Goal: Information Seeking & Learning: Learn about a topic

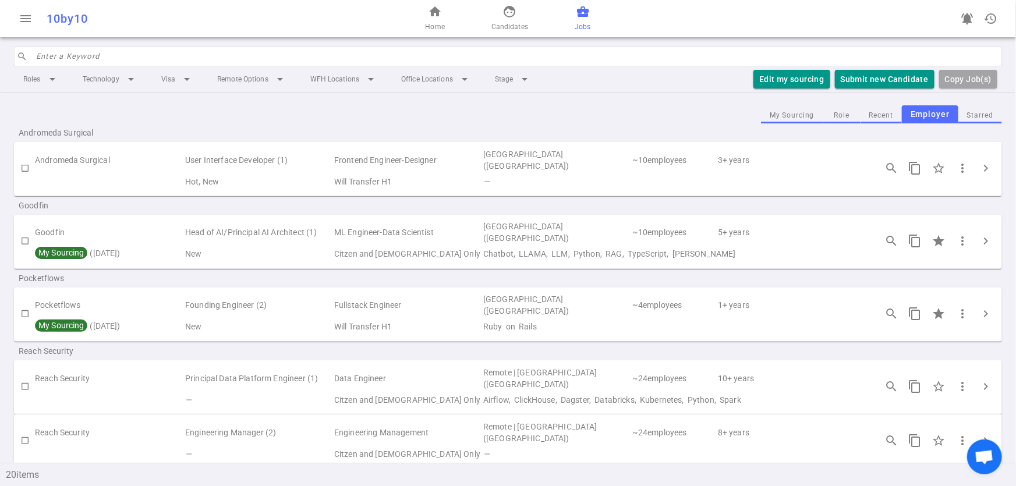
scroll to position [178, 0]
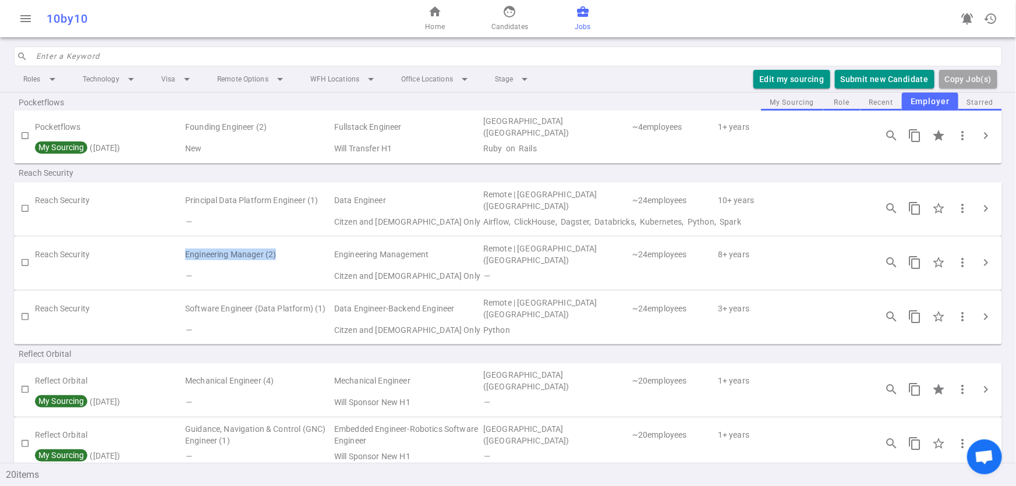
drag, startPoint x: 182, startPoint y: 252, endPoint x: 289, endPoint y: 251, distance: 107.1
click at [289, 251] on tr "Reach Security Engineering Manager (2) Engineering Management Remote | [GEOGRAP…" at bounding box center [508, 254] width 988 height 27
drag, startPoint x: 530, startPoint y: 1, endPoint x: 294, endPoint y: 12, distance: 236.6
click at [294, 12] on div "10by10" at bounding box center [191, 19] width 288 height 14
click at [979, 437] on span "chevron_right" at bounding box center [986, 444] width 14 height 14
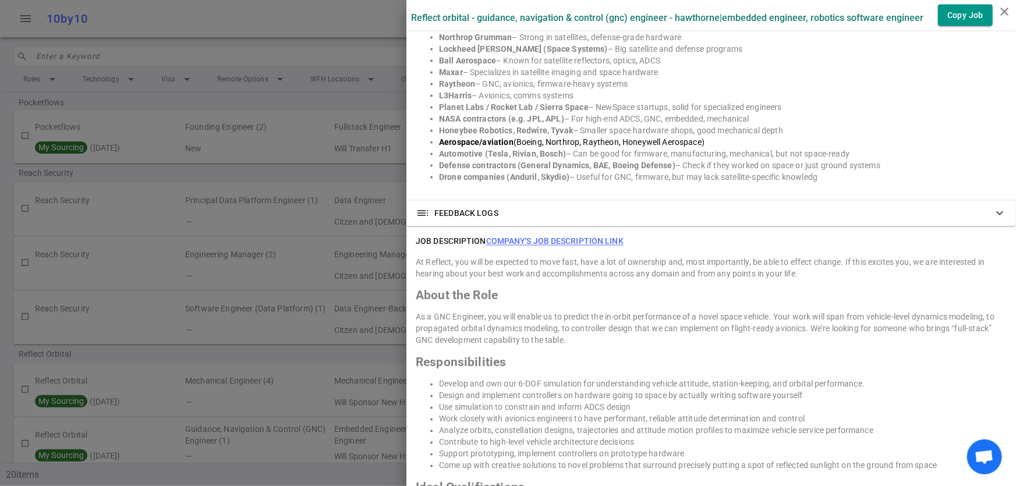
scroll to position [1058, 0]
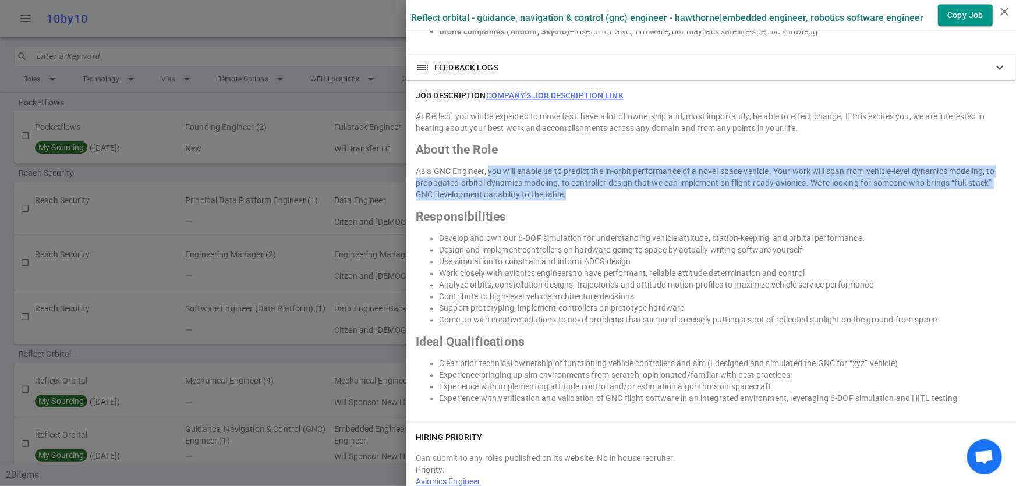
drag, startPoint x: 480, startPoint y: 171, endPoint x: 795, endPoint y: 190, distance: 315.5
click at [795, 190] on div "As a GNC Engineer, you will enable us to predict the in-orbit performance of a …" at bounding box center [711, 183] width 591 height 35
copy div "you will enable us to predict the in-orbit performance of a novel space vehicle…"
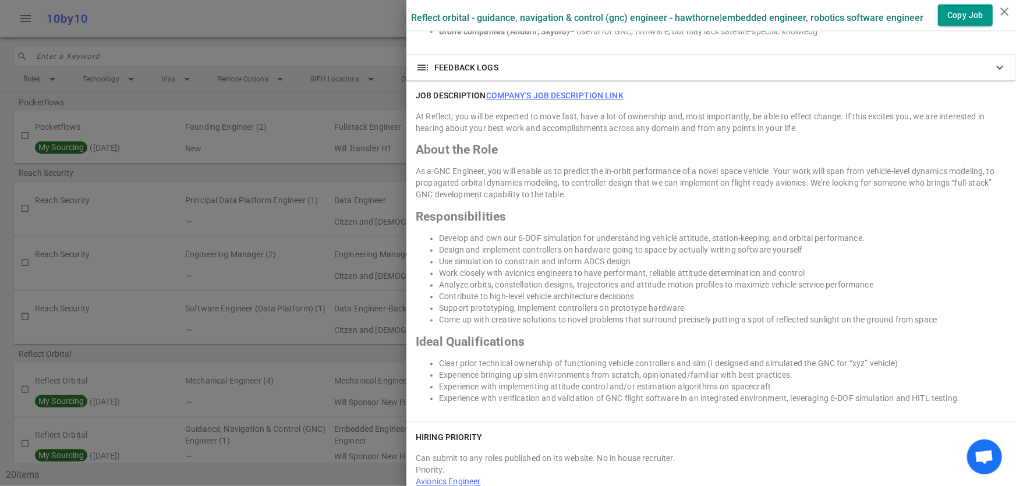
click at [279, 167] on div at bounding box center [508, 243] width 1016 height 486
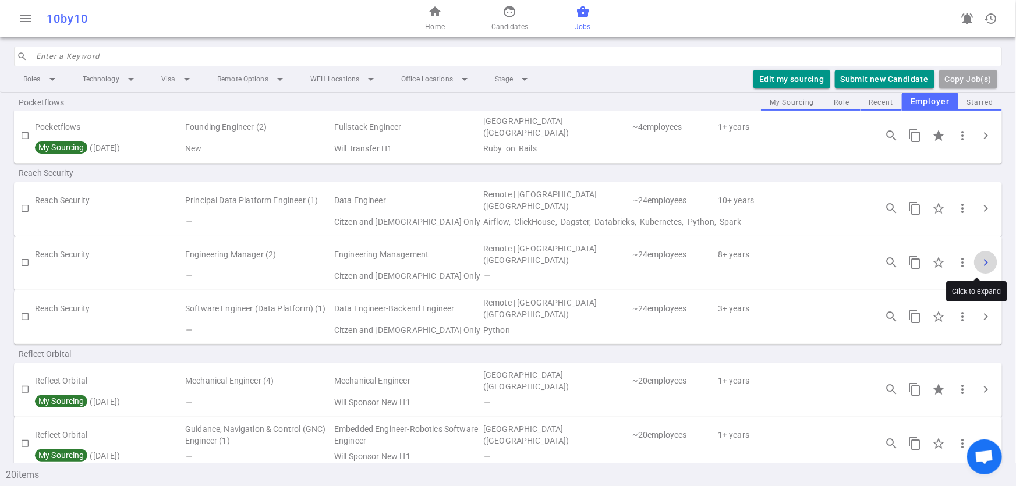
click at [979, 256] on span "chevron_right" at bounding box center [986, 263] width 14 height 14
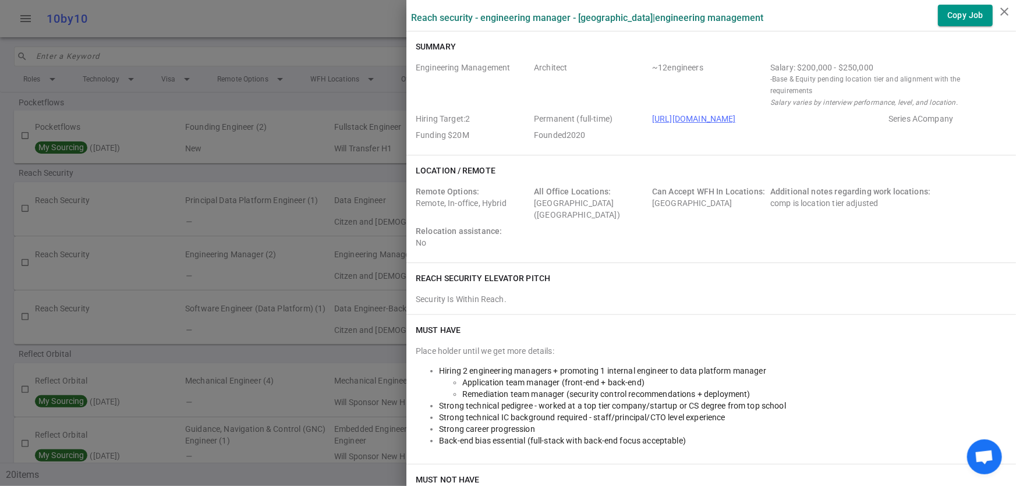
click at [327, 175] on div at bounding box center [508, 243] width 1016 height 486
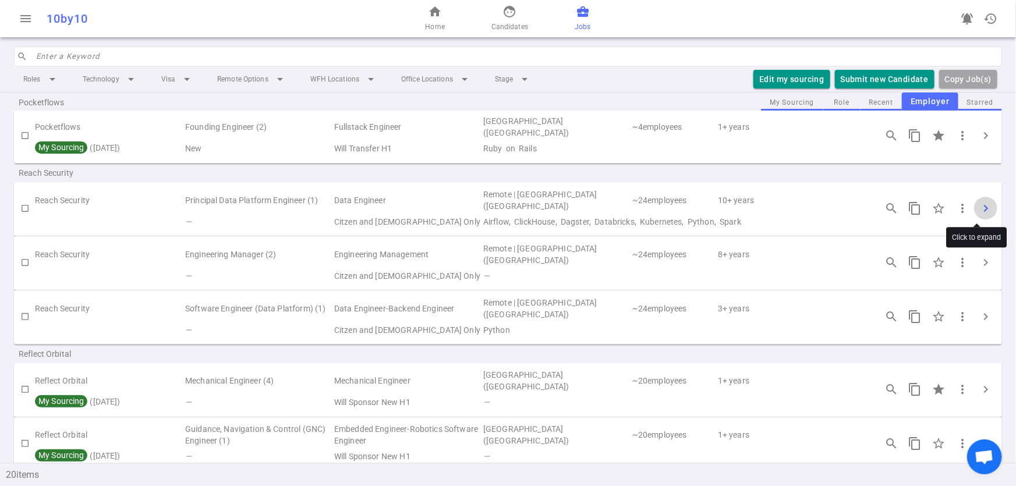
click at [979, 209] on span "chevron_right" at bounding box center [986, 208] width 14 height 14
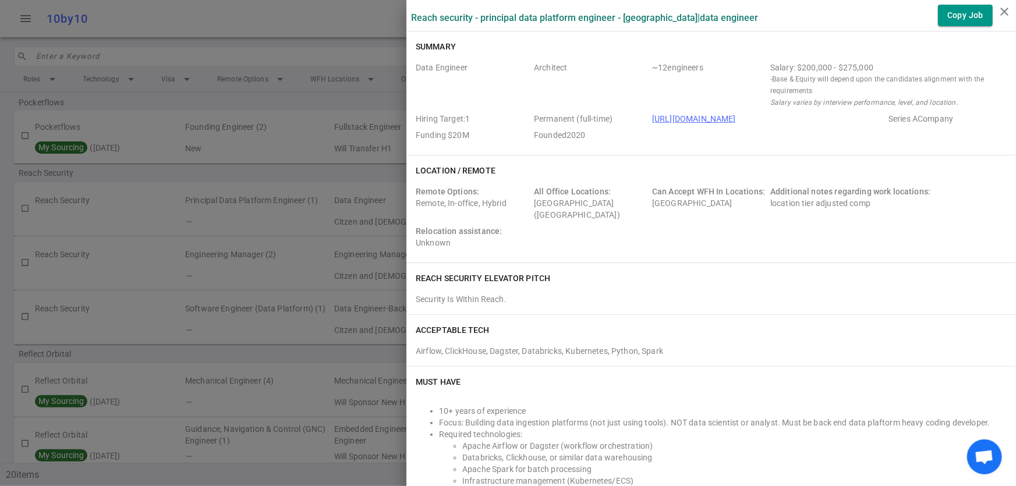
click at [280, 173] on div at bounding box center [508, 243] width 1016 height 486
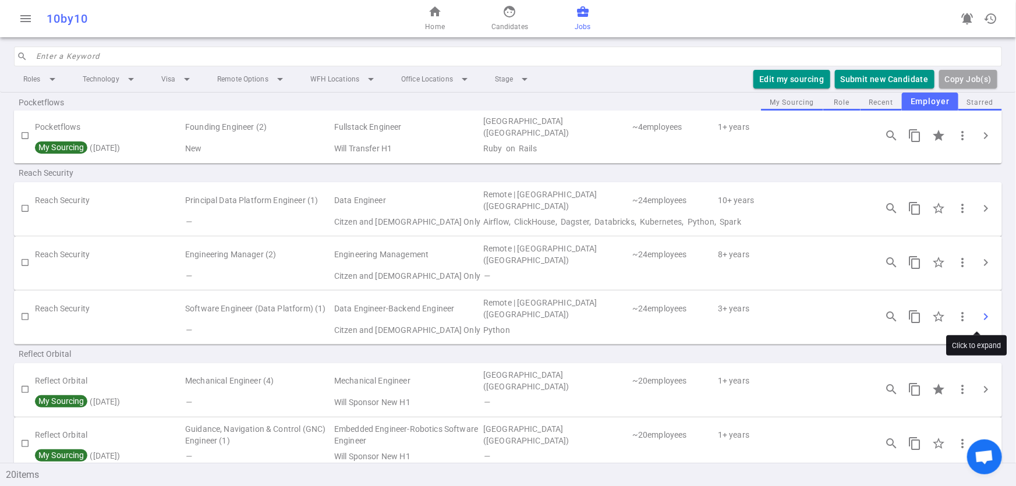
click at [979, 314] on span "chevron_right" at bounding box center [986, 317] width 14 height 14
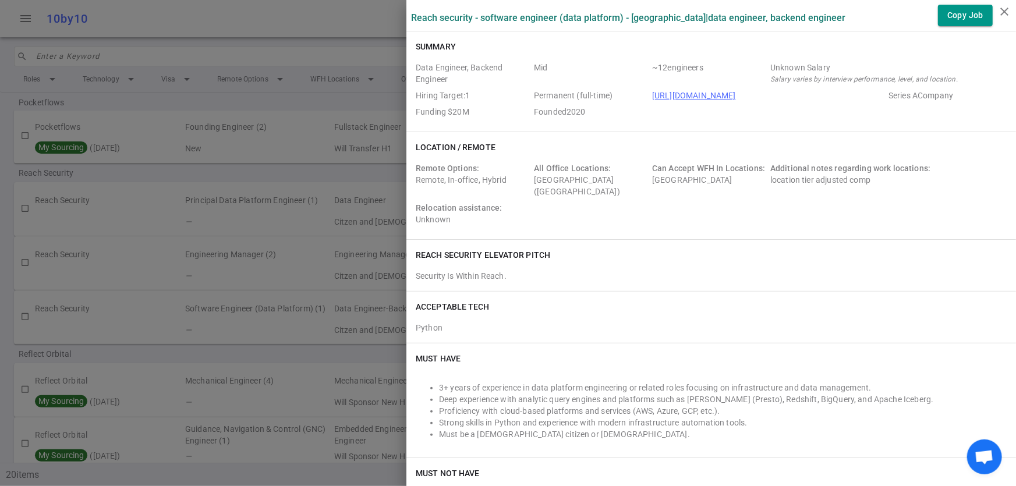
click at [289, 173] on div at bounding box center [508, 243] width 1016 height 486
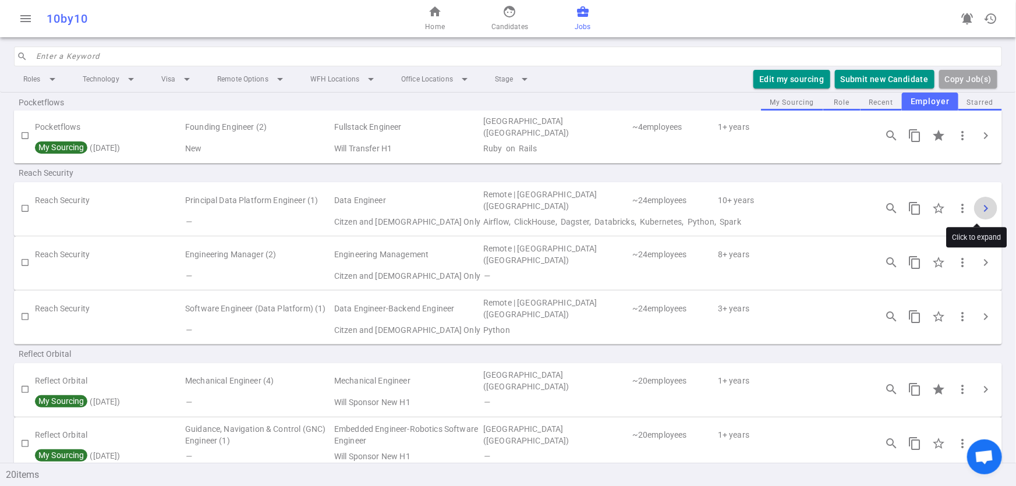
click at [979, 210] on span "chevron_right" at bounding box center [986, 208] width 14 height 14
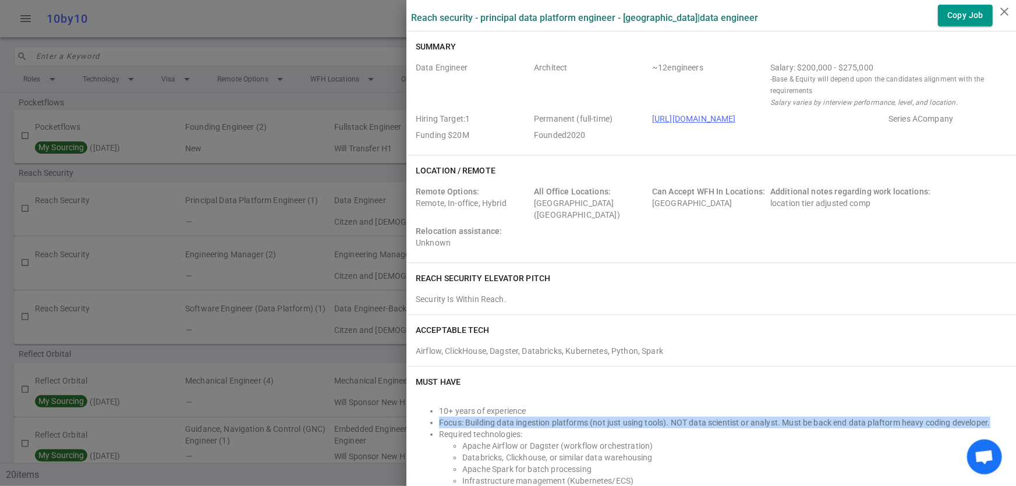
drag, startPoint x: 431, startPoint y: 420, endPoint x: 990, endPoint y: 418, distance: 558.9
click at [990, 418] on li "Focus: Building data ingestion platforms (not just using tools). NOT data scien…" at bounding box center [723, 423] width 568 height 12
copy li "Focus: Building data ingestion platforms (not just using tools). NOT data scien…"
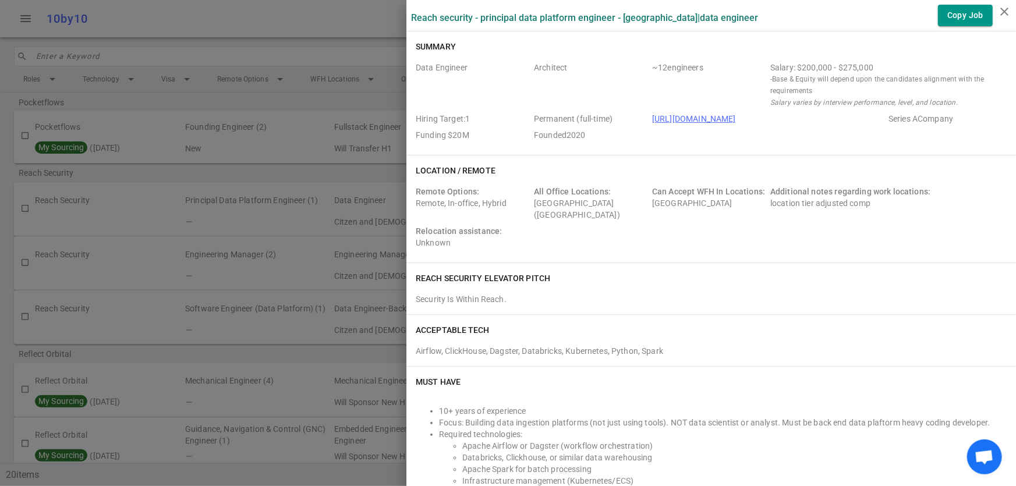
click at [161, 391] on div at bounding box center [508, 243] width 1016 height 486
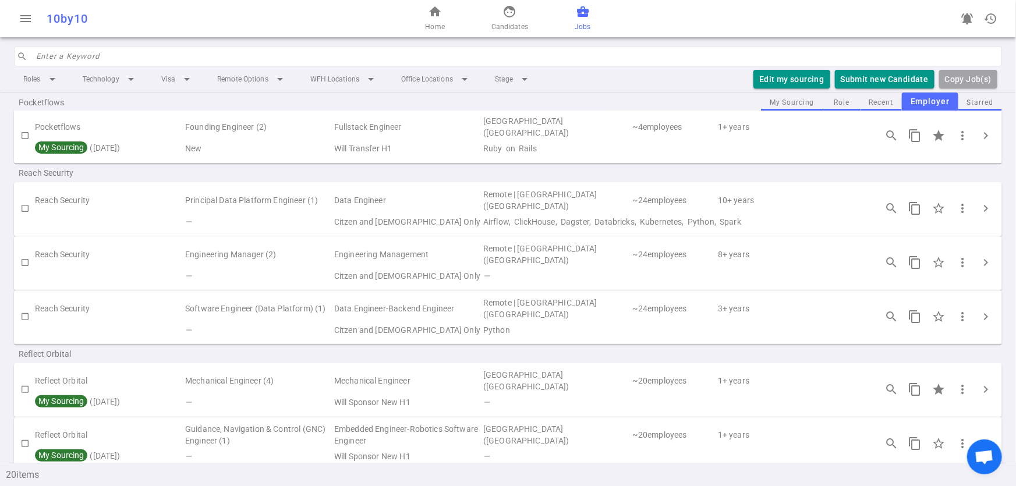
click at [248, 435] on td "Guidance, Navigation & Control (GNC) Engineer (1)" at bounding box center [258, 435] width 149 height 27
click at [979, 439] on span "chevron_right" at bounding box center [986, 444] width 14 height 14
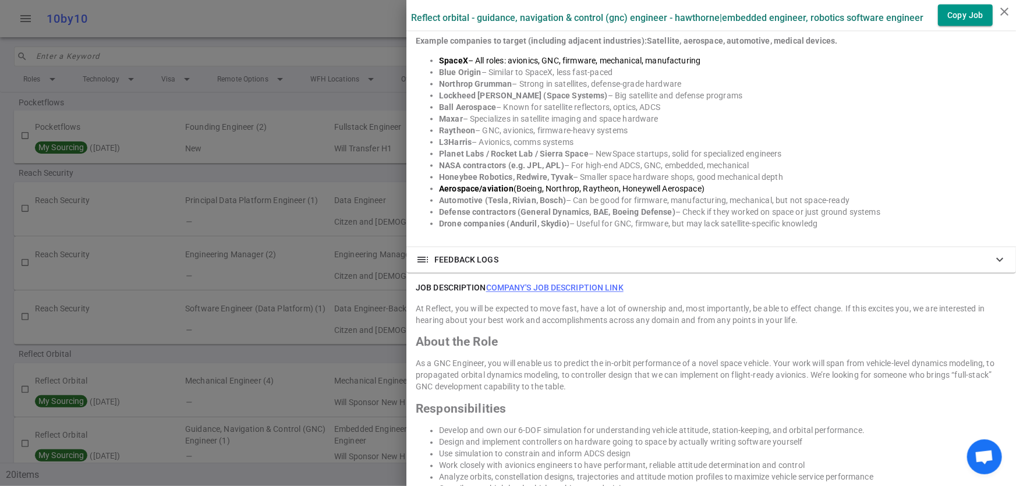
scroll to position [872, 0]
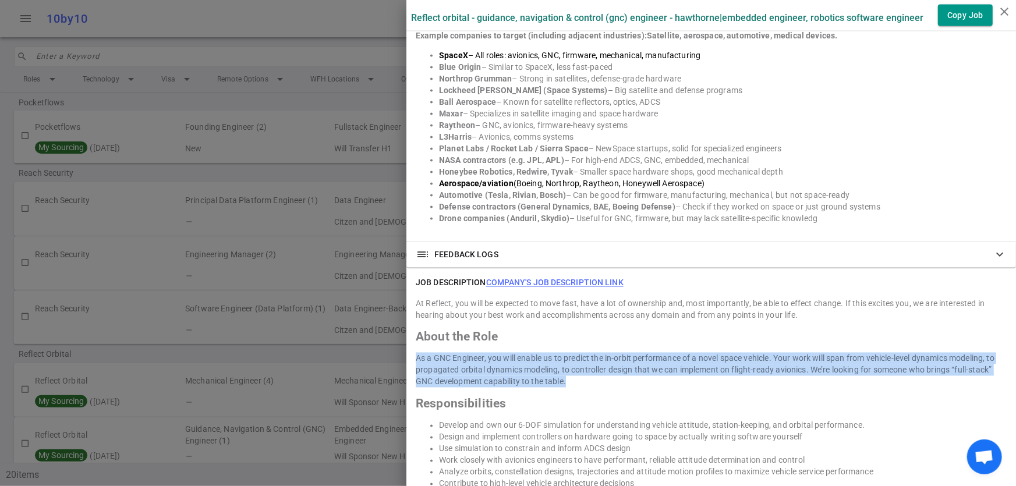
drag, startPoint x: 406, startPoint y: 355, endPoint x: 602, endPoint y: 377, distance: 197.4
click at [602, 377] on div "JOB DESCRIPTION Company's job description link At Reflect, you will be expected…" at bounding box center [711, 439] width 610 height 342
copy div "As a GNC Engineer, you will enable us to predict the in-orbit performance of a …"
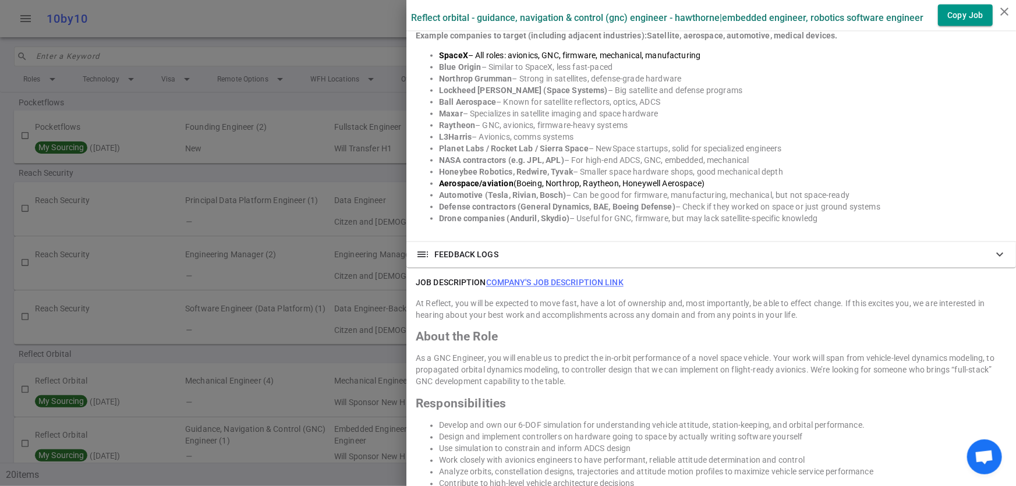
click at [296, 355] on div at bounding box center [508, 243] width 1016 height 486
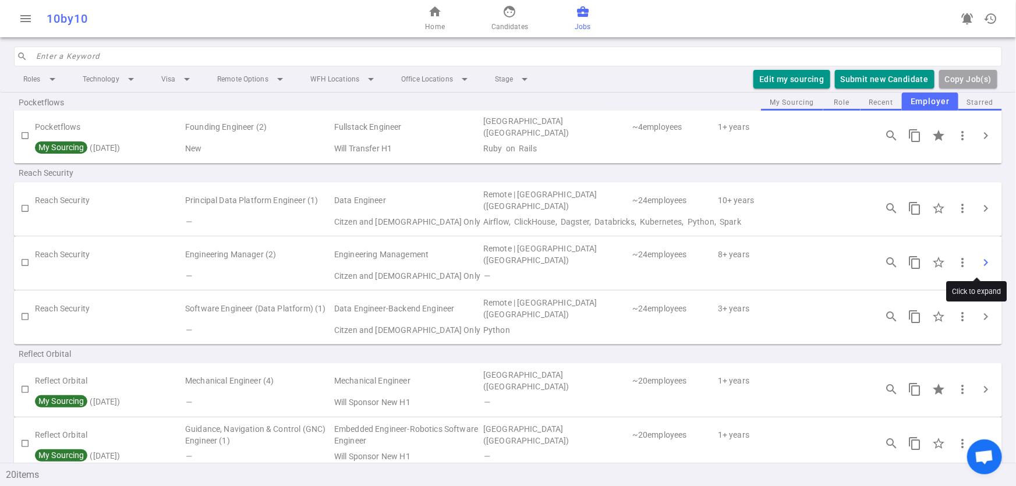
click at [979, 267] on span "chevron_right" at bounding box center [986, 263] width 14 height 14
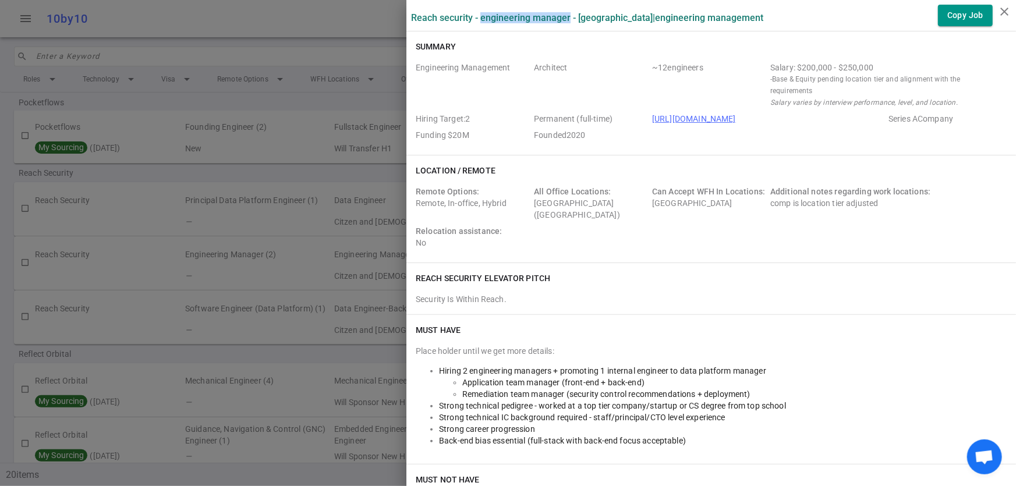
drag, startPoint x: 472, startPoint y: 17, endPoint x: 558, endPoint y: 17, distance: 86.2
click at [558, 17] on label "Reach Security - Engineering Manager - [GEOGRAPHIC_DATA] | Engineering Manageme…" at bounding box center [587, 17] width 352 height 11
copy label "Engineering Manager"
click at [488, 45] on div "Summary" at bounding box center [711, 47] width 591 height 12
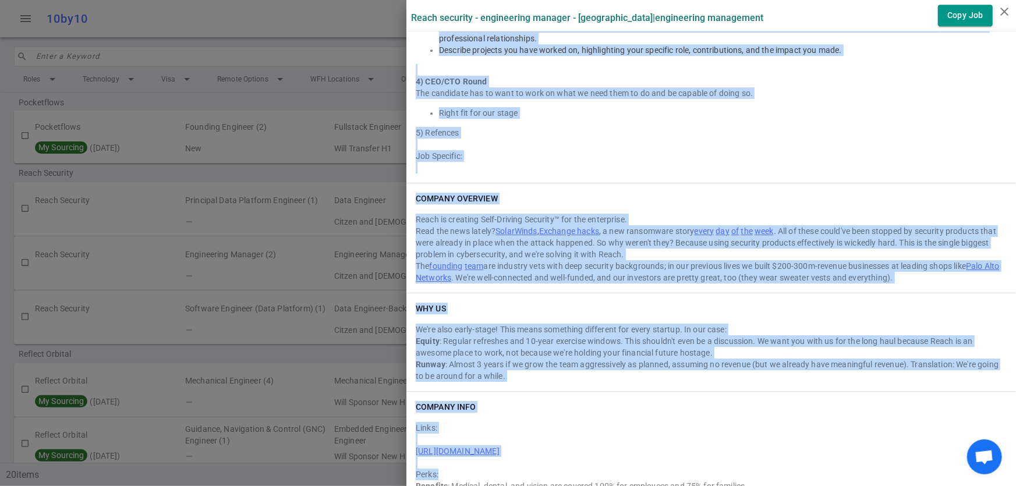
scroll to position [1799, 0]
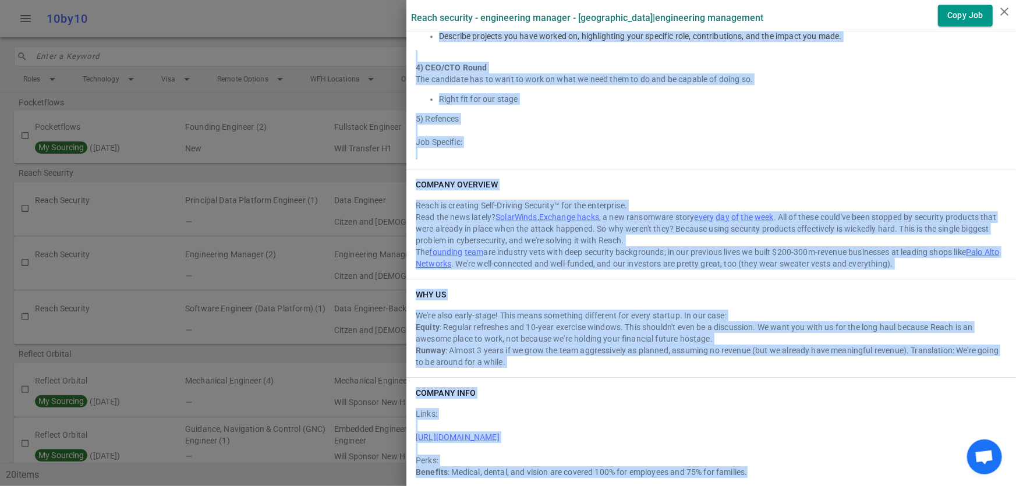
drag, startPoint x: 408, startPoint y: 47, endPoint x: 775, endPoint y: 484, distance: 571.4
copy div "Loremip Dolorsitame Consectetu Adipiscin ~ 77 elitseddo Eiusmo: $488,770 - $796…"
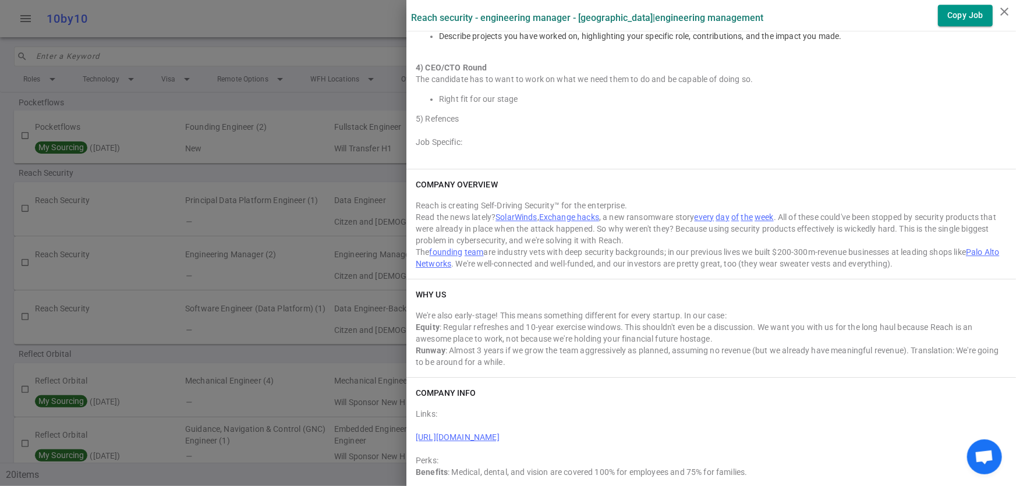
click at [292, 103] on div at bounding box center [508, 243] width 1016 height 486
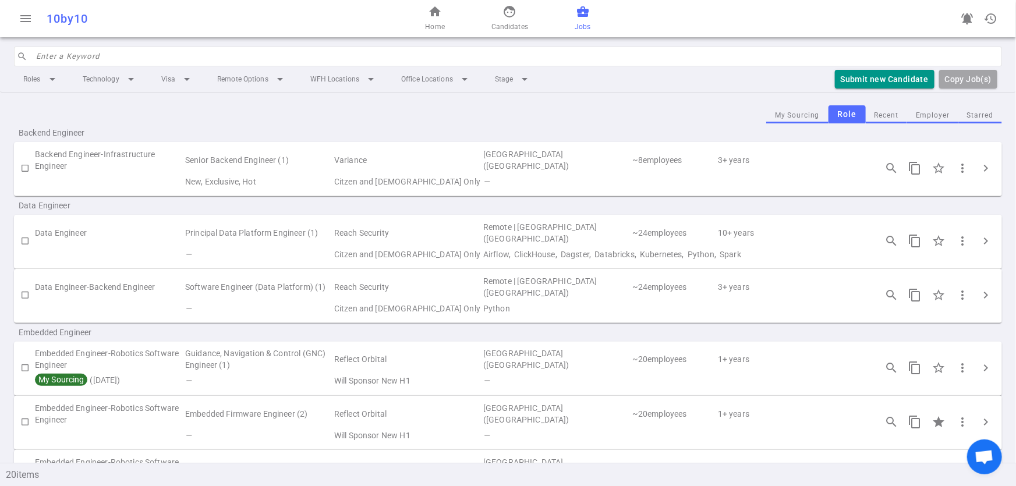
click at [583, 17] on span "business_center" at bounding box center [583, 12] width 14 height 14
click at [442, 26] on span "Home" at bounding box center [434, 27] width 19 height 12
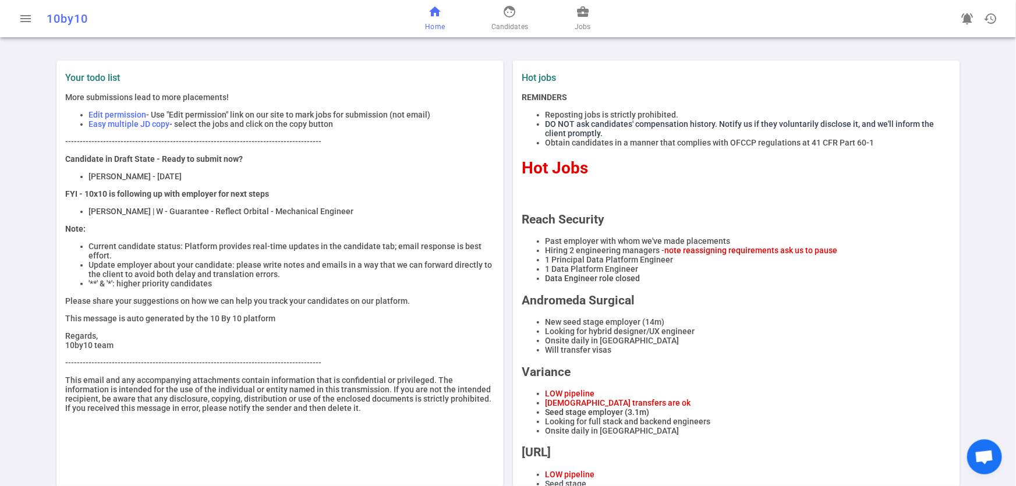
click at [838, 255] on li "Hiring 2 engineering managers - note reassigning requirements ask us to pause" at bounding box center [747, 250] width 405 height 9
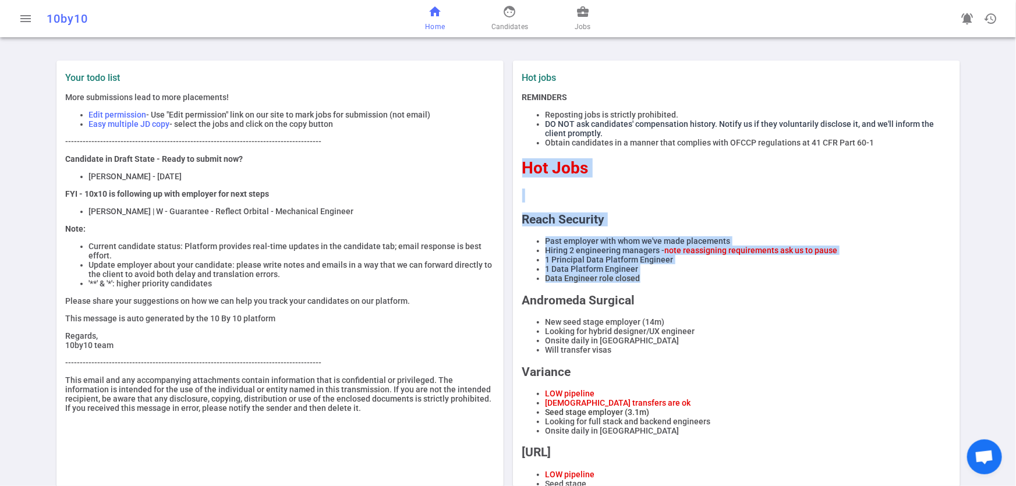
drag, startPoint x: 643, startPoint y: 288, endPoint x: 516, endPoint y: 168, distance: 174.2
click at [518, 168] on div "REMINDERS Reposting jobs is strictly prohibited. DO NOT ask candidates' compens…" at bounding box center [737, 439] width 438 height 692
copy div "Hot Jobs Reach Security Past employer with whom we've made placements Hiring 2 …"
click at [658, 283] on li "Data Engineer role closed" at bounding box center [747, 278] width 405 height 9
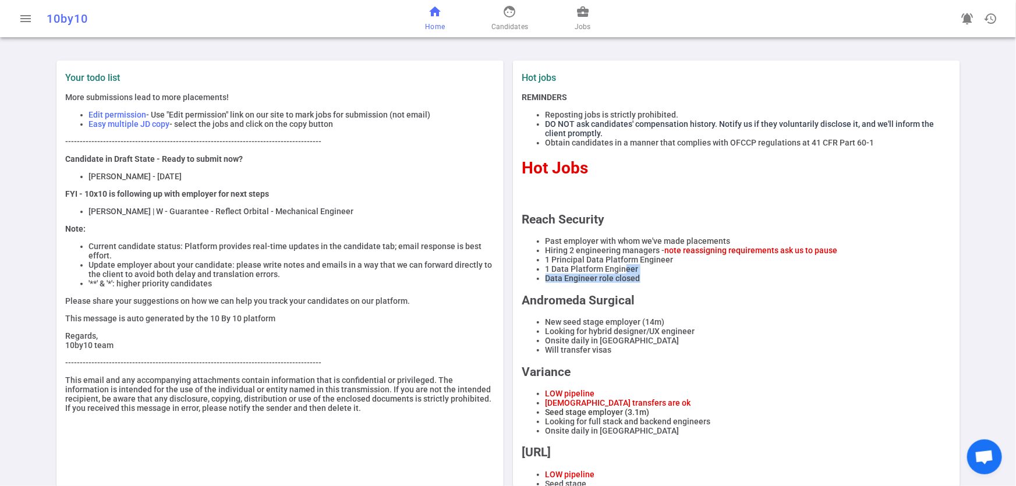
drag, startPoint x: 633, startPoint y: 284, endPoint x: 620, endPoint y: 278, distance: 14.8
click at [620, 278] on ul "Past employer with whom we've made placements Hiring 2 engineering managers - n…" at bounding box center [736, 259] width 428 height 47
click at [650, 274] on li "1 Data Platform Engineer" at bounding box center [747, 268] width 405 height 9
click at [640, 274] on li "1 Data Platform Engineer" at bounding box center [747, 268] width 405 height 9
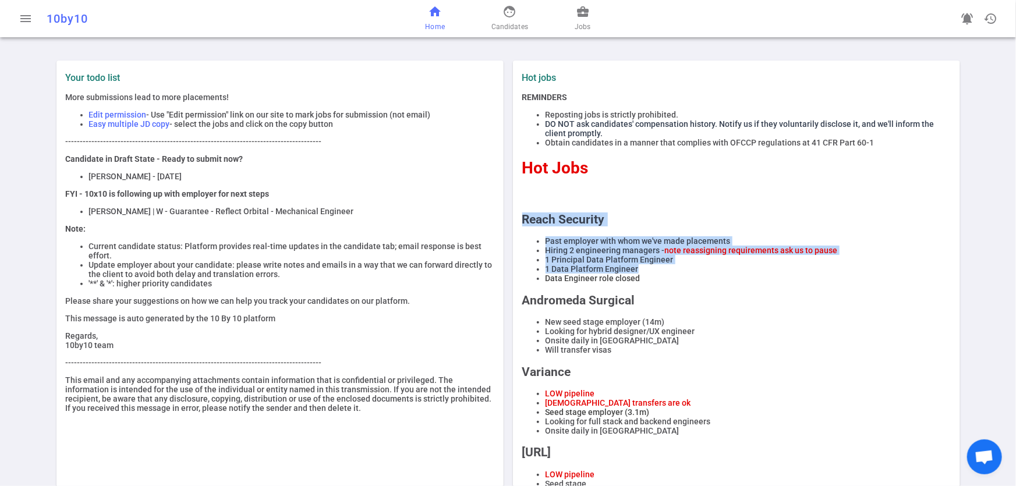
drag, startPoint x: 639, startPoint y: 275, endPoint x: 516, endPoint y: 224, distance: 133.4
click at [518, 224] on div "REMINDERS Reposting jobs is strictly prohibited. DO NOT ask candidates' compens…" at bounding box center [737, 439] width 438 height 692
copy div "Reach Security Past employer with whom we've made placements Hiring 2 engineeri…"
click at [564, 255] on li "Hiring 2 engineering managers - note reassigning requirements ask us to pause" at bounding box center [747, 250] width 405 height 9
